Goal: Task Accomplishment & Management: Manage account settings

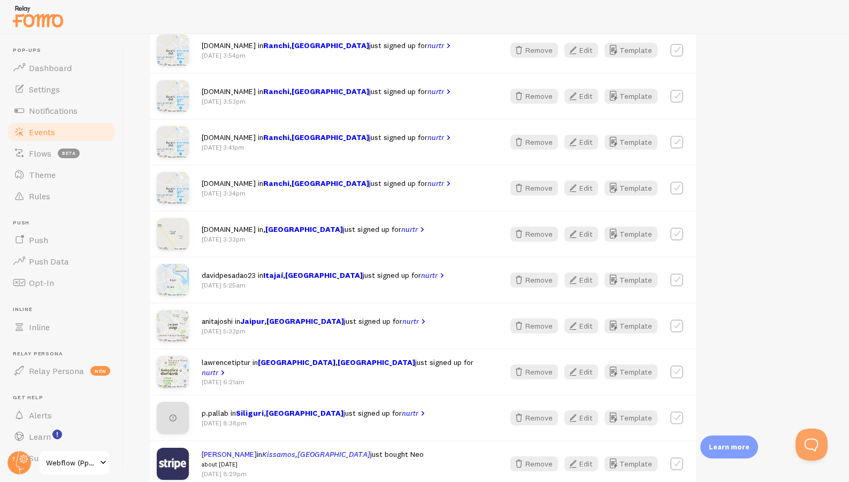
scroll to position [386, 0]
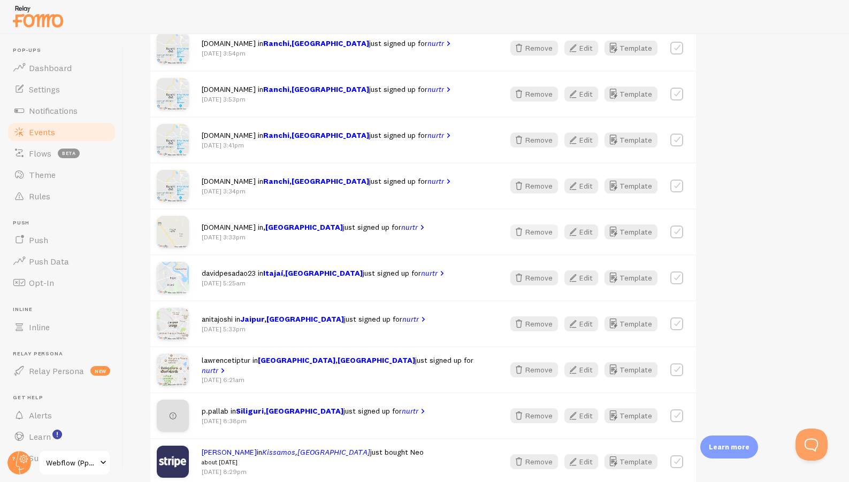
click at [528, 233] on button "Remove" at bounding box center [534, 232] width 48 height 15
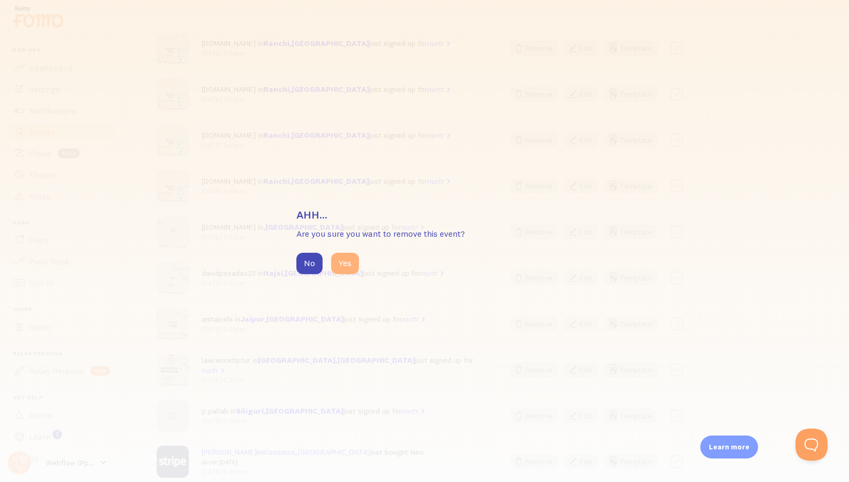
click at [340, 266] on button "Yes" at bounding box center [345, 263] width 28 height 21
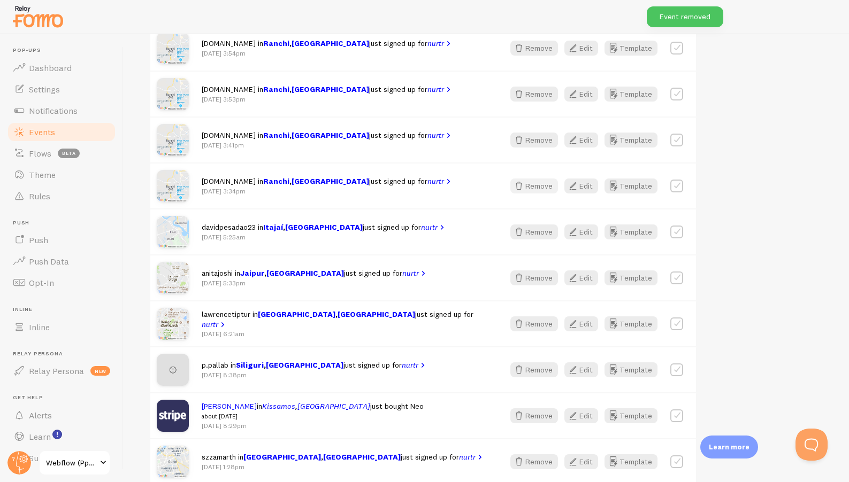
click at [519, 184] on icon "button" at bounding box center [518, 186] width 13 height 13
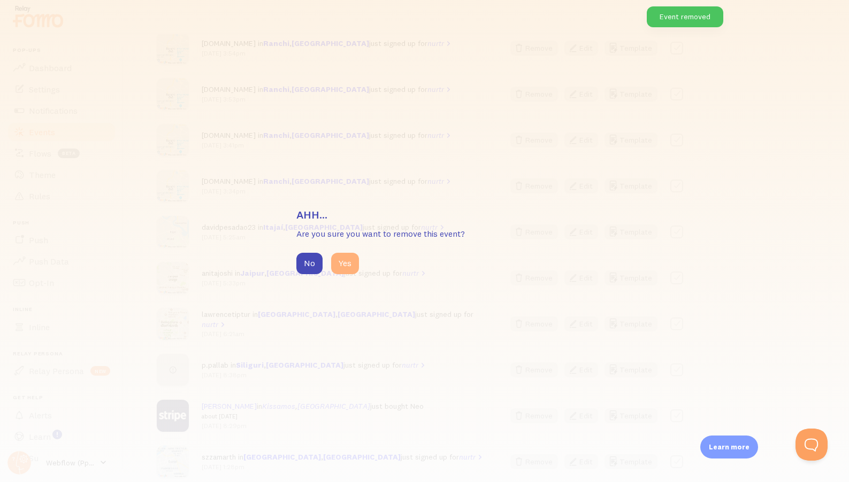
click at [351, 254] on button "Yes" at bounding box center [345, 263] width 28 height 21
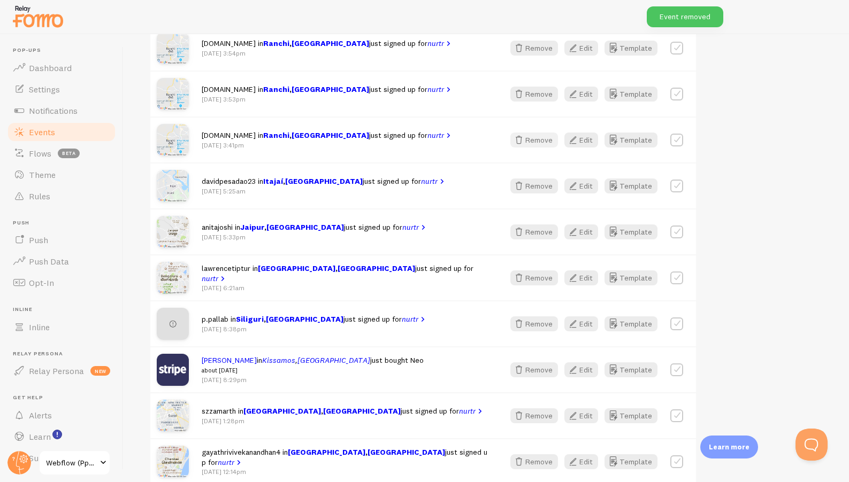
click at [544, 137] on button "Remove" at bounding box center [534, 140] width 48 height 15
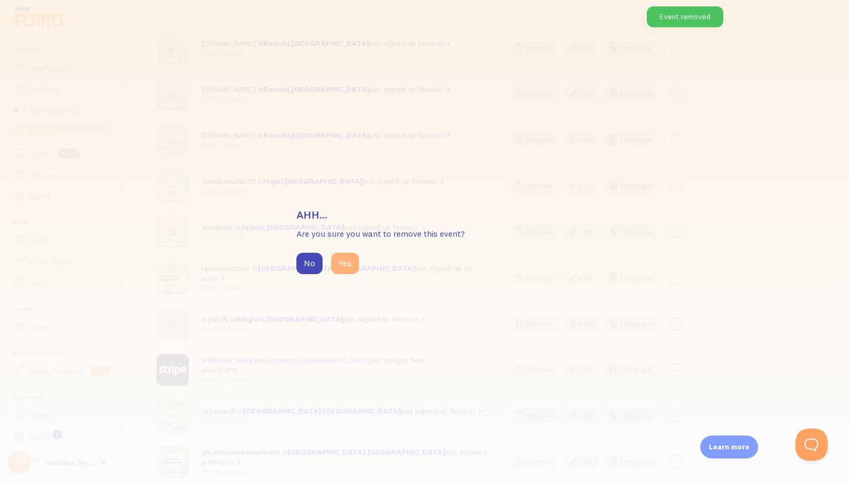
click at [341, 262] on button "Yes" at bounding box center [345, 263] width 28 height 21
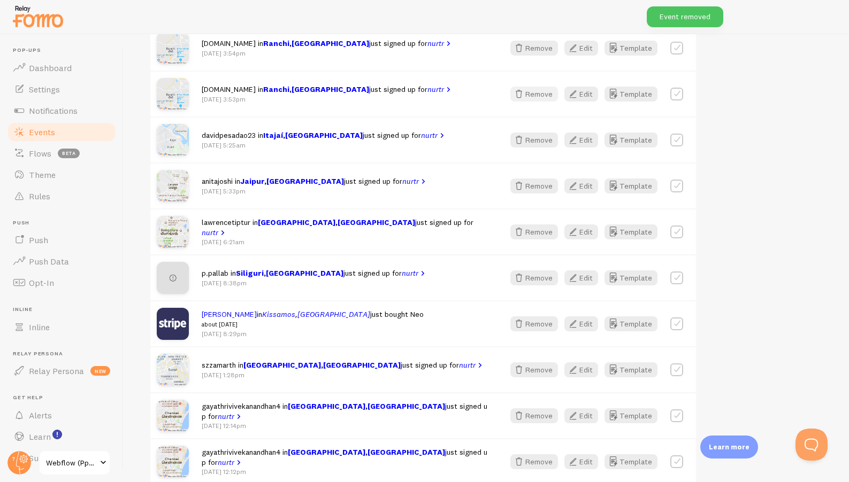
click at [541, 93] on button "Remove" at bounding box center [534, 94] width 48 height 15
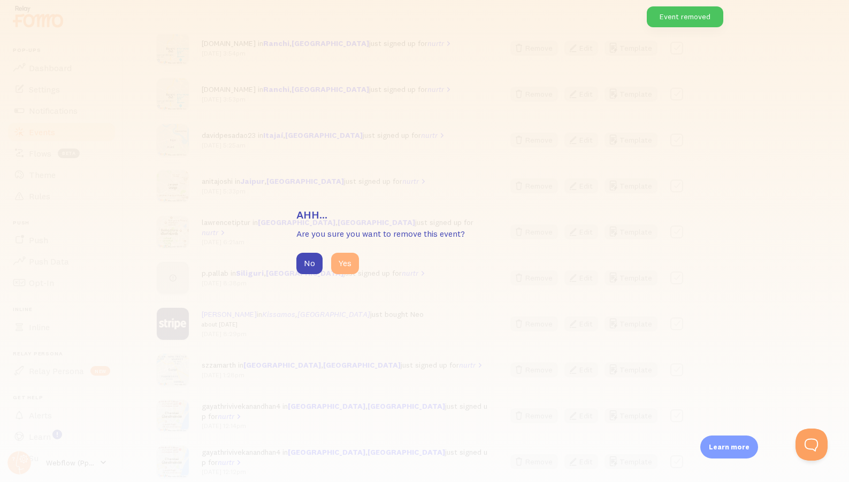
click at [340, 265] on button "Yes" at bounding box center [345, 263] width 28 height 21
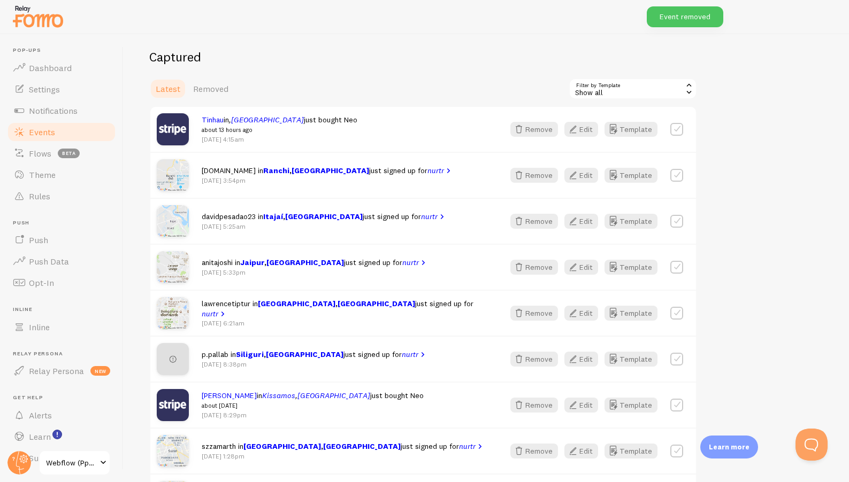
scroll to position [256, 0]
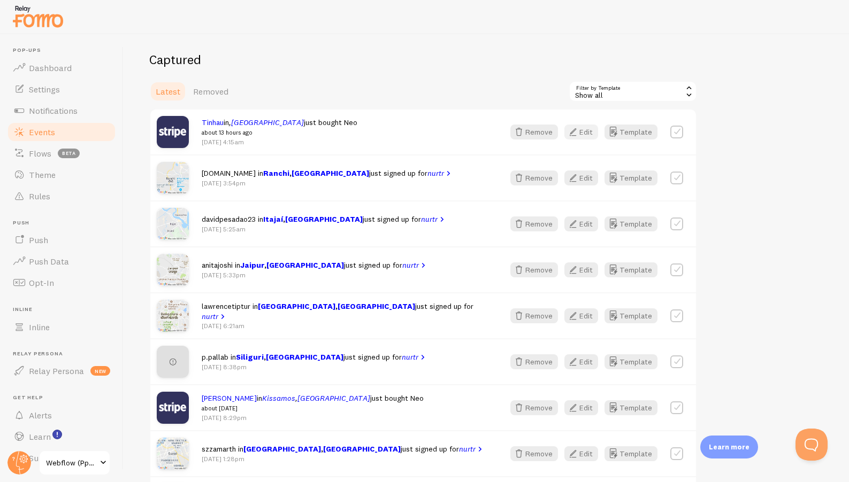
click at [591, 129] on button "Edit" at bounding box center [581, 132] width 34 height 15
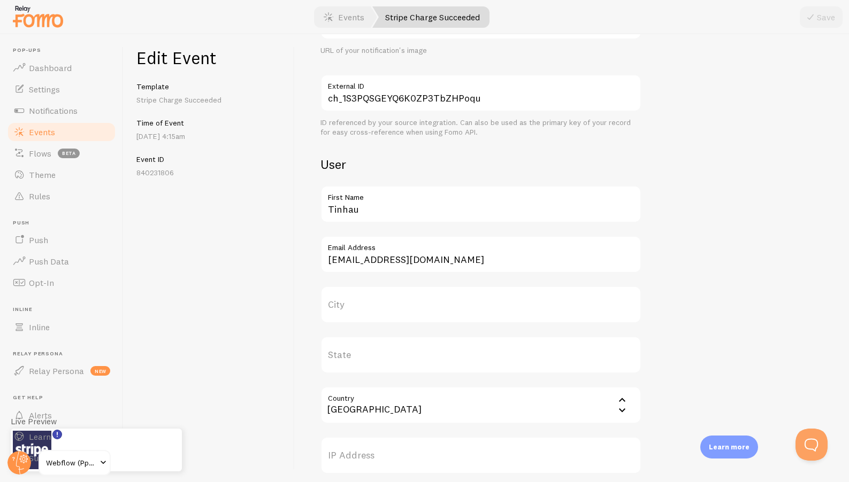
scroll to position [253, 0]
click at [370, 308] on label "City" at bounding box center [480, 302] width 321 height 37
click at [370, 308] on input "City" at bounding box center [480, 302] width 321 height 37
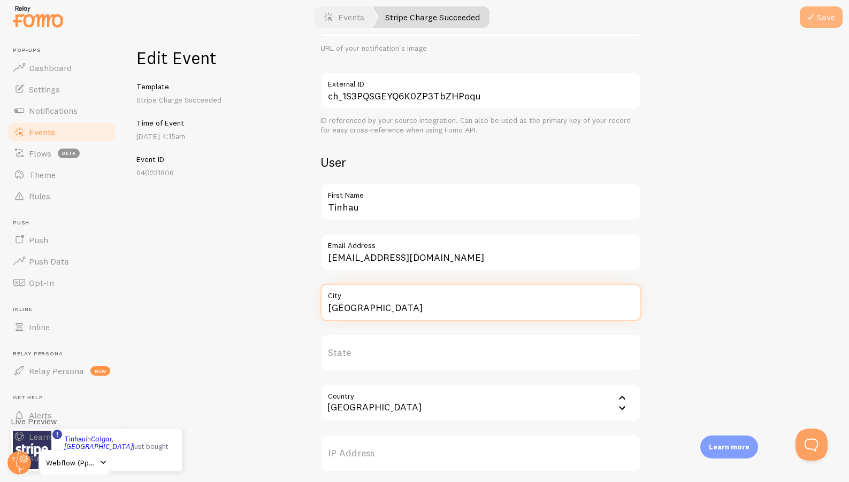
type input "Calgary"
click at [810, 26] on button "Save" at bounding box center [820, 16] width 43 height 21
click at [819, 21] on button "Save" at bounding box center [820, 16] width 43 height 21
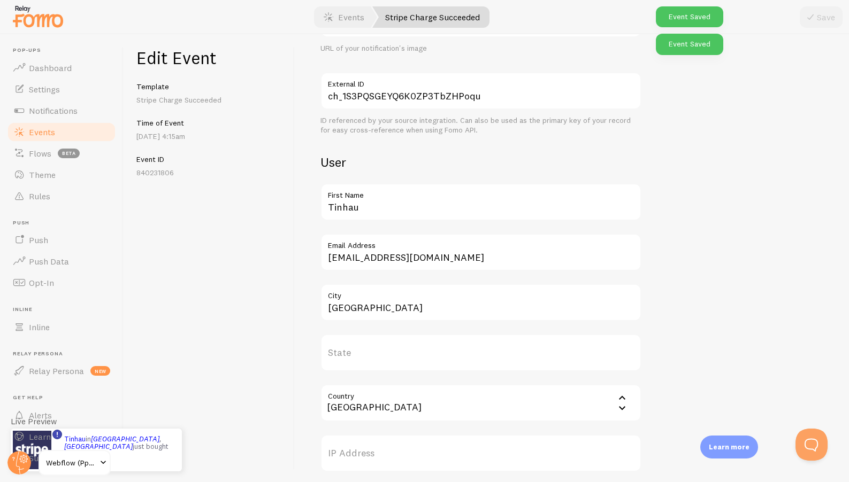
click at [48, 131] on span "Events" at bounding box center [42, 132] width 26 height 11
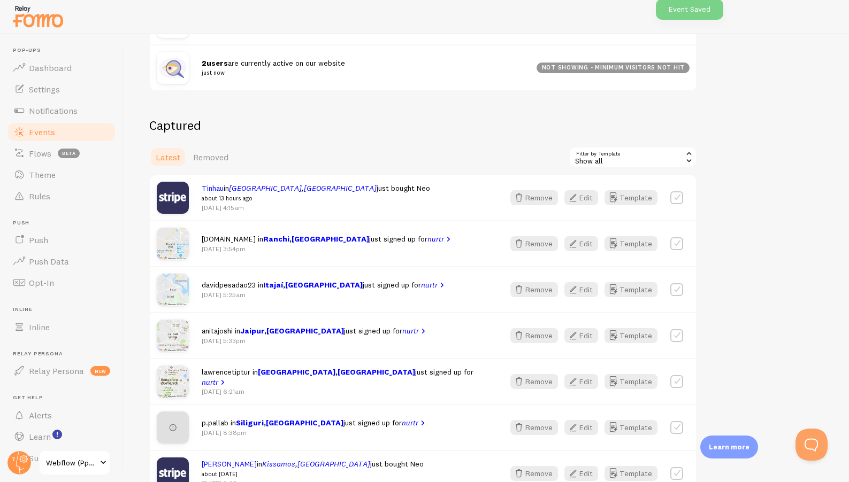
scroll to position [194, 0]
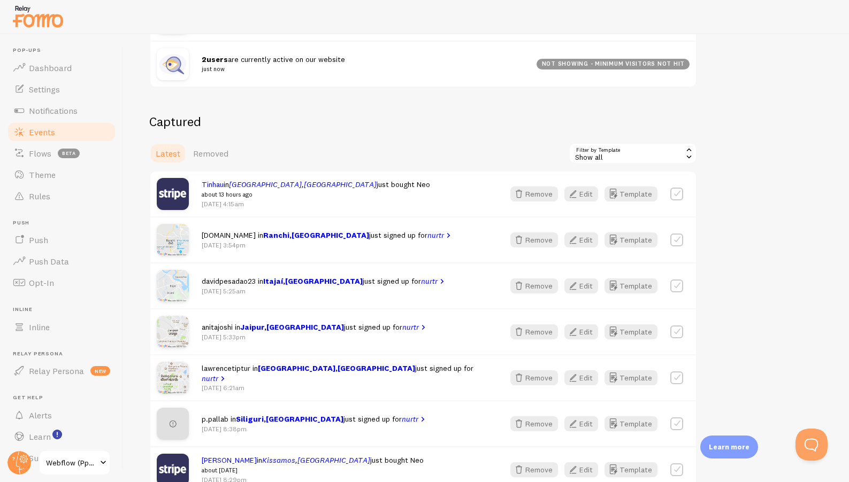
click at [814, 97] on div "Events This is a collection of social proof interactions captured by your conne…" at bounding box center [486, 258] width 725 height 448
